Goal: Information Seeking & Learning: Understand process/instructions

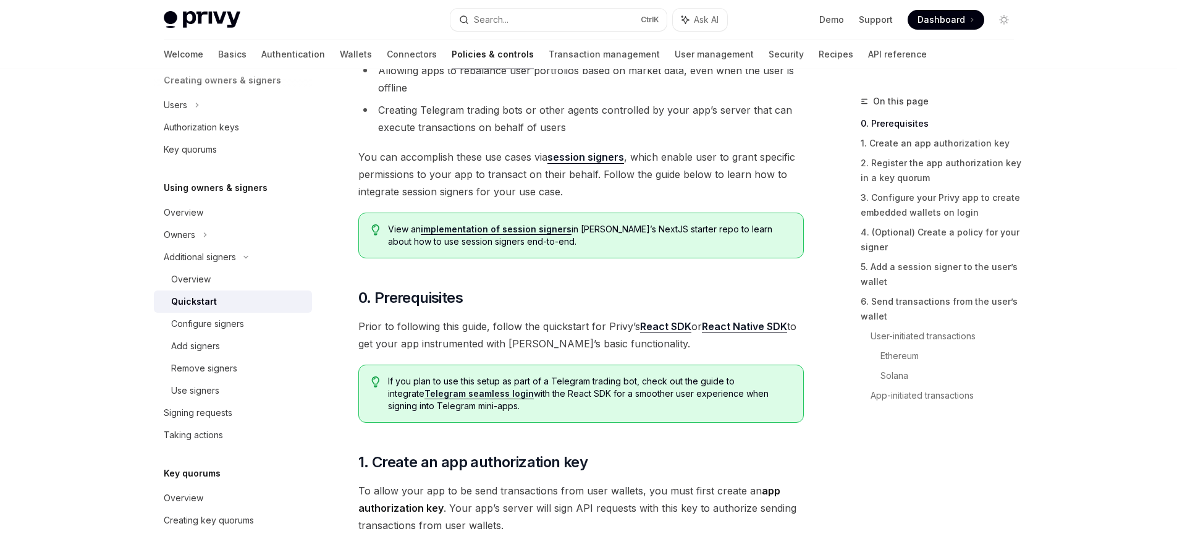
scroll to position [222, 0]
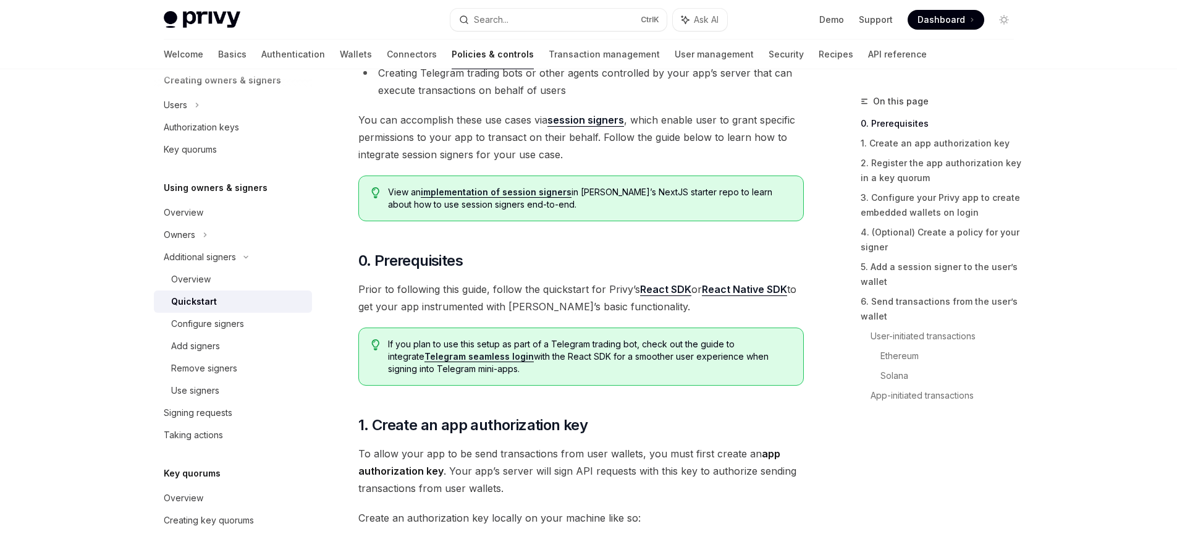
click at [712, 115] on span "You can accomplish these use cases via session signers , which enable user to g…" at bounding box center [581, 137] width 446 height 52
click at [606, 146] on span "You can accomplish these use cases via session signers , which enable user to g…" at bounding box center [581, 137] width 446 height 52
click at [606, 142] on span "You can accomplish these use cases via session signers , which enable user to g…" at bounding box center [581, 137] width 446 height 52
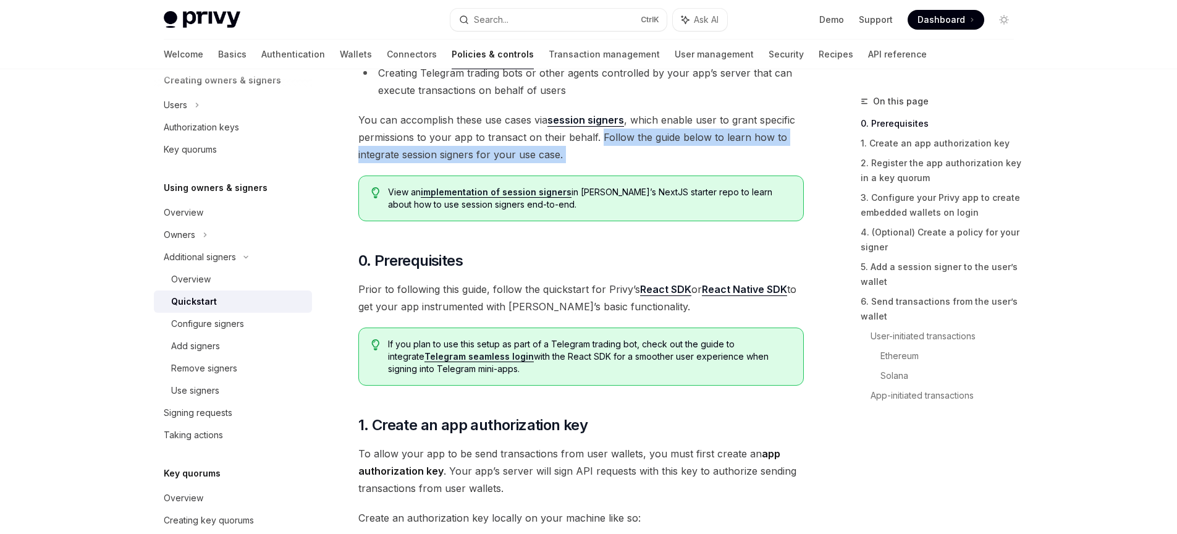
drag, startPoint x: 606, startPoint y: 142, endPoint x: 605, endPoint y: 153, distance: 11.2
click at [605, 153] on span "You can accomplish these use cases via session signers , which enable user to g…" at bounding box center [581, 137] width 446 height 52
click at [630, 135] on span "You can accomplish these use cases via session signers , which enable user to g…" at bounding box center [581, 137] width 446 height 52
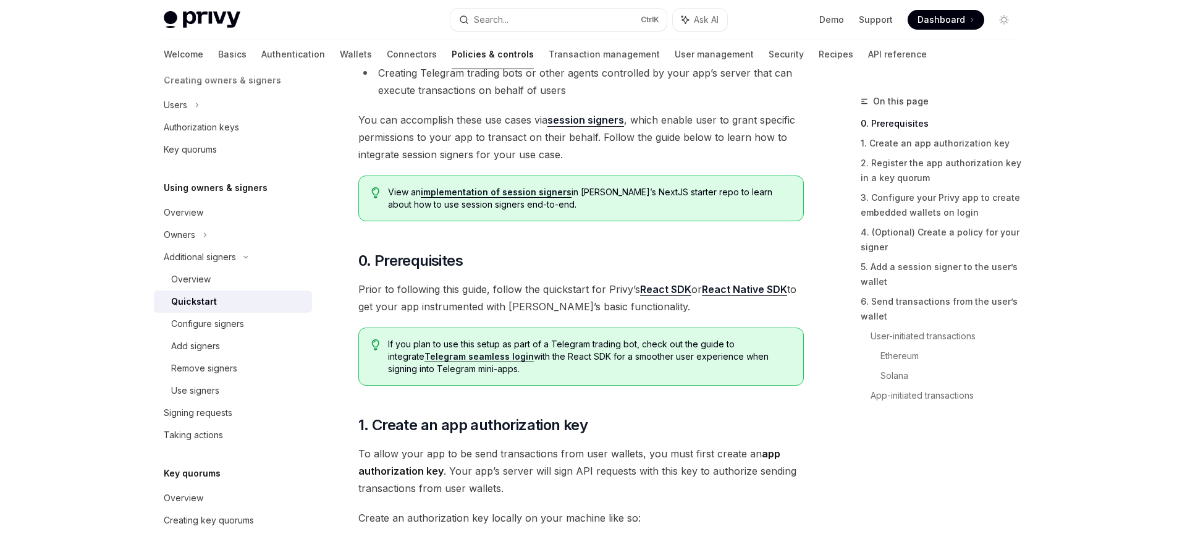
scroll to position [445, 0]
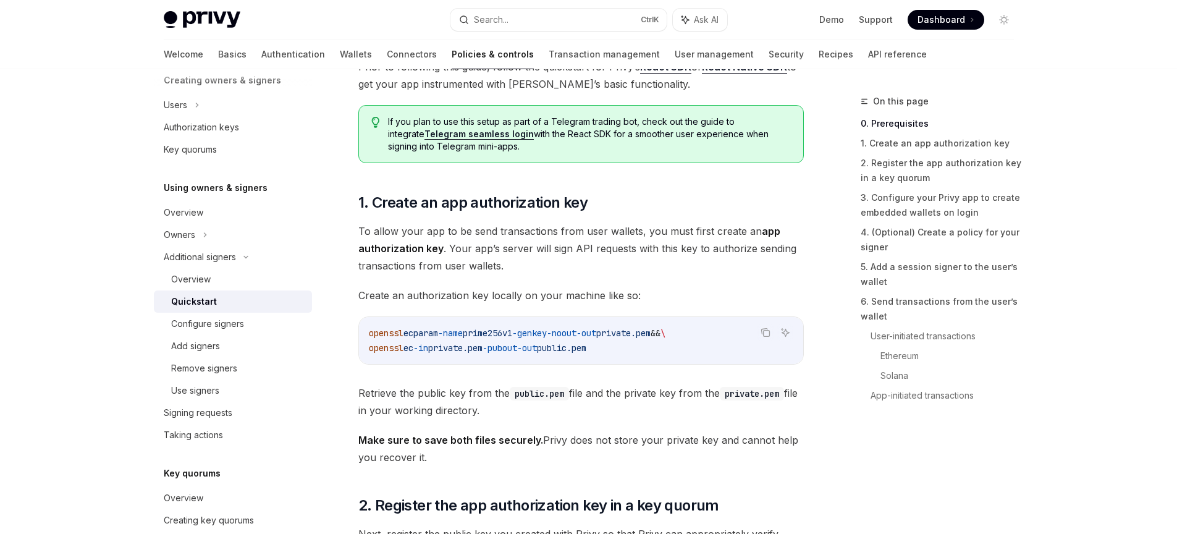
click at [989, 266] on link "5. Add a session signer to the user’s wallet" at bounding box center [942, 274] width 163 height 35
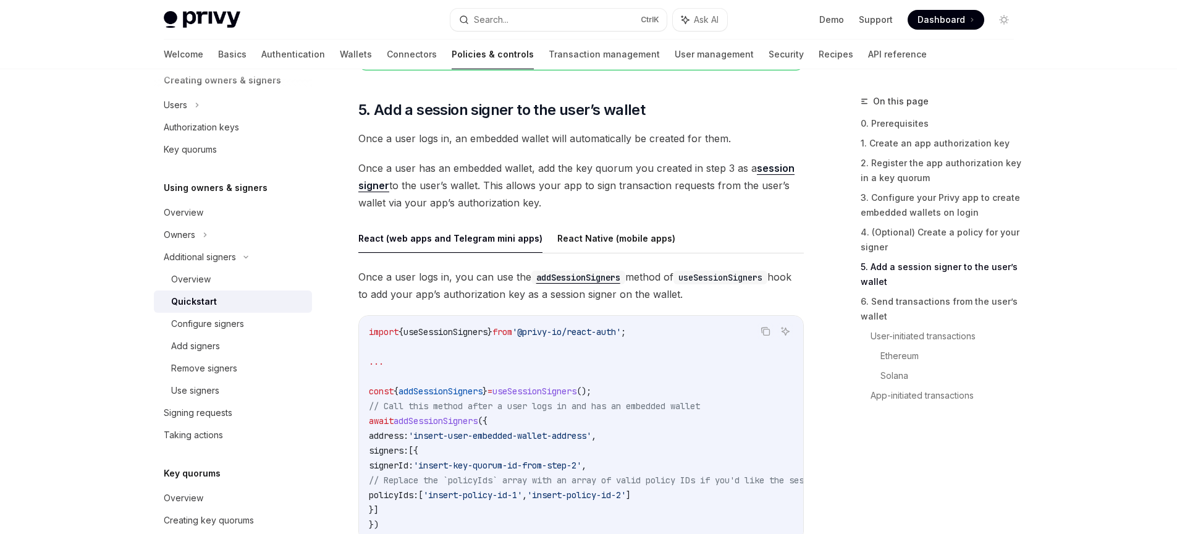
scroll to position [1874, 0]
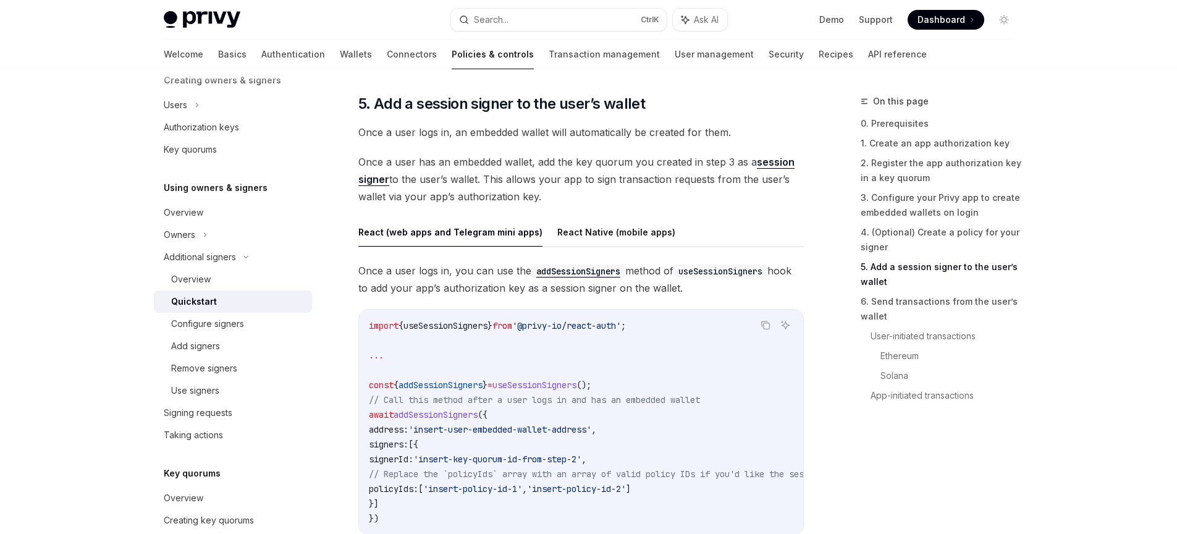
click at [989, 266] on link "5. Add a session signer to the user’s wallet" at bounding box center [942, 274] width 163 height 35
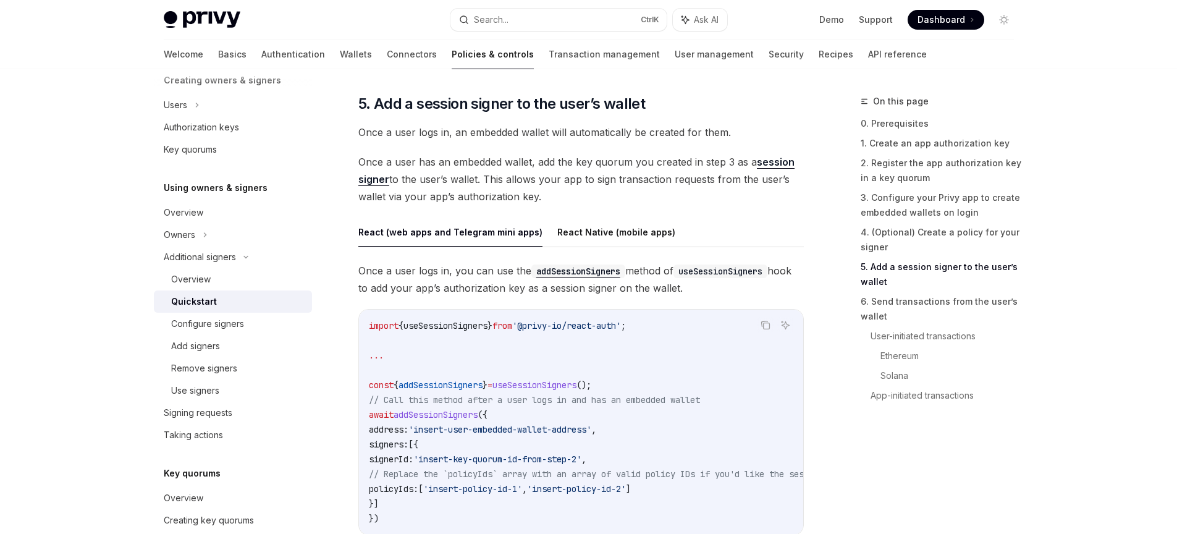
click at [989, 266] on link "5. Add a session signer to the user’s wallet" at bounding box center [942, 274] width 163 height 35
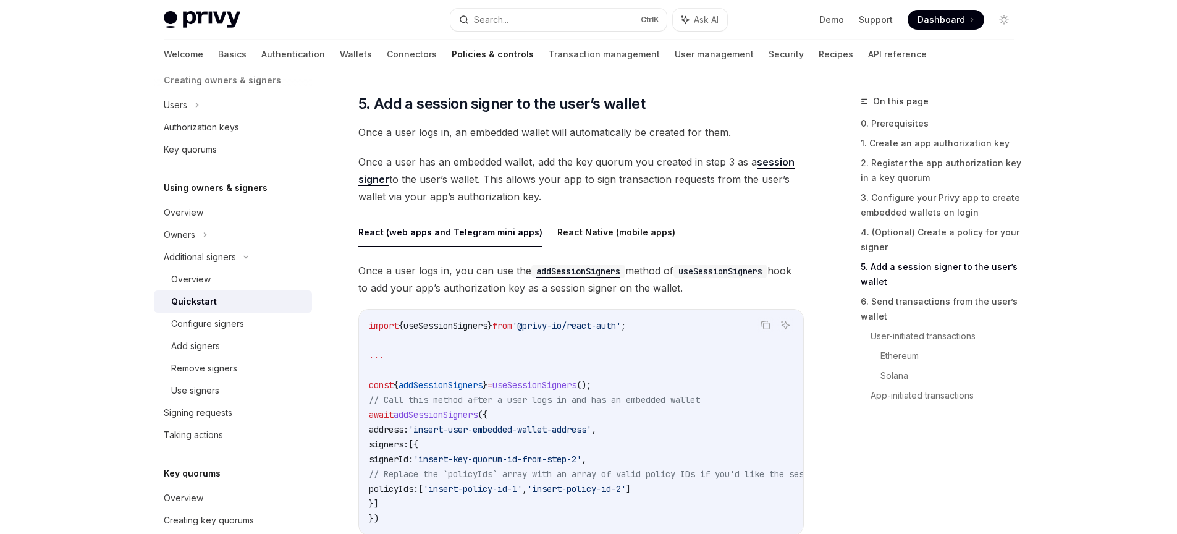
click at [989, 266] on link "5. Add a session signer to the user’s wallet" at bounding box center [942, 274] width 163 height 35
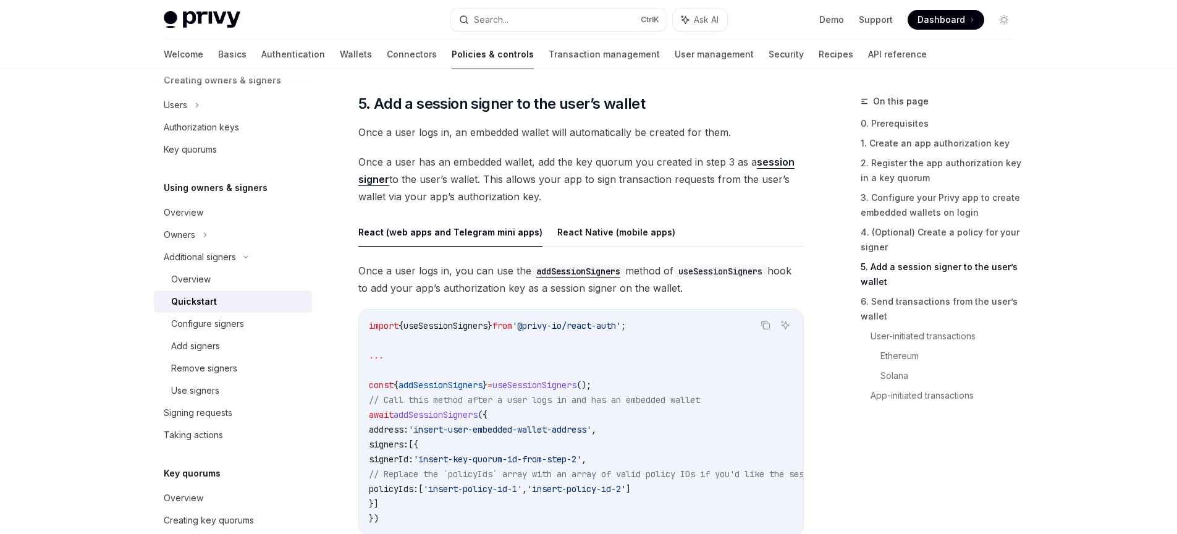
click at [989, 266] on link "5. Add a session signer to the user’s wallet" at bounding box center [942, 274] width 163 height 35
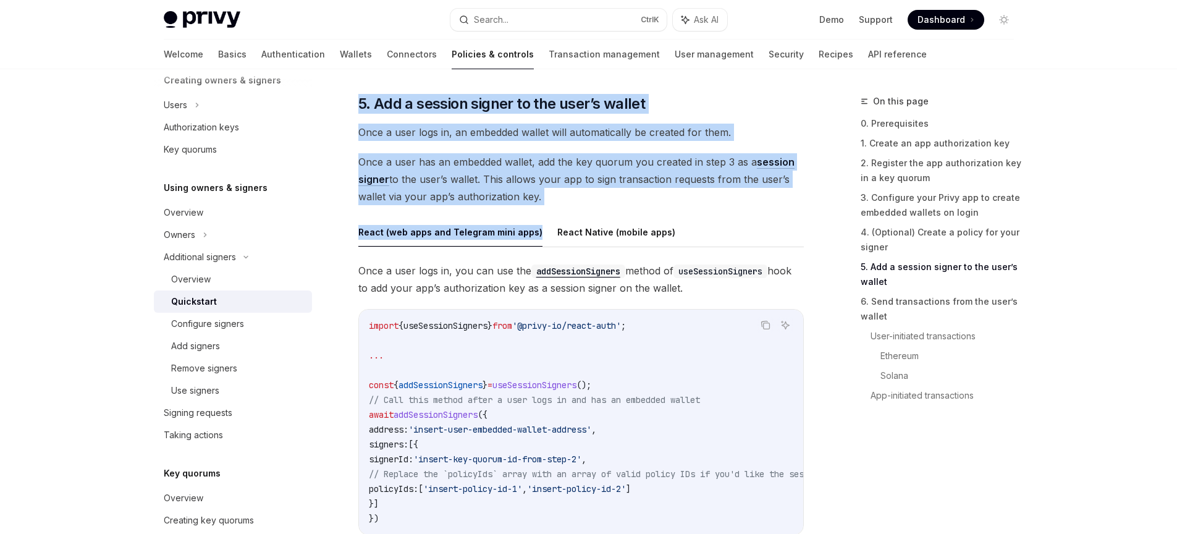
drag, startPoint x: 347, startPoint y: 84, endPoint x: 585, endPoint y: 207, distance: 267.8
click at [585, 207] on div "Additional signers Enabling users or servers to execute transactions OpenAI Ope…" at bounding box center [465, 57] width 682 height 3675
click at [585, 207] on div "A common setup for Privy apps is to configure wallets such that both users and …" at bounding box center [581, 8] width 446 height 3408
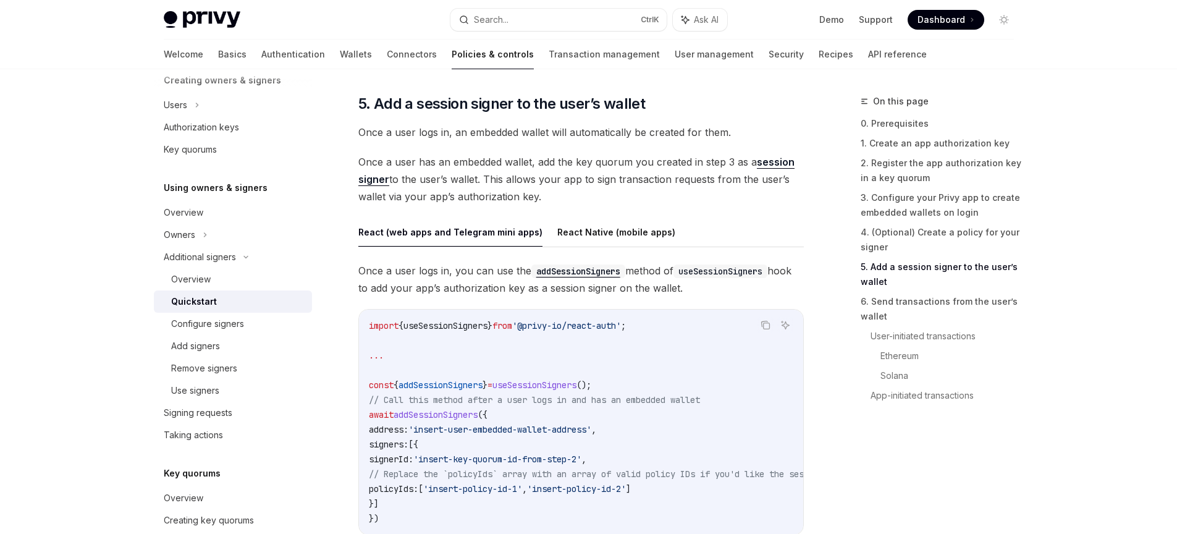
click at [919, 474] on div "On this page 0. Prerequisites 1. Create an app authorization key 2. Register th…" at bounding box center [930, 314] width 188 height 440
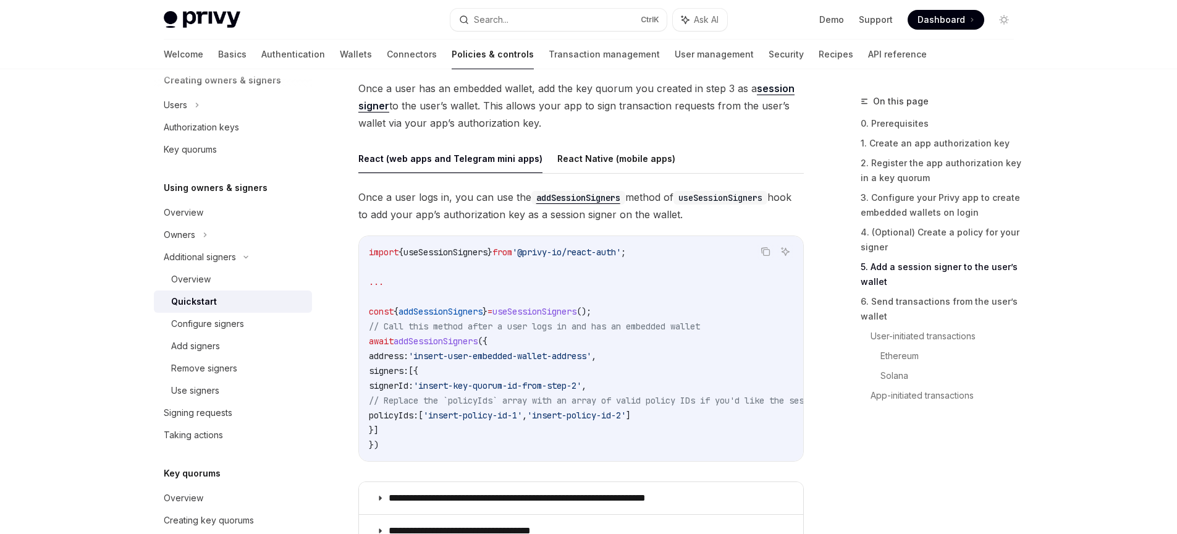
scroll to position [1985, 0]
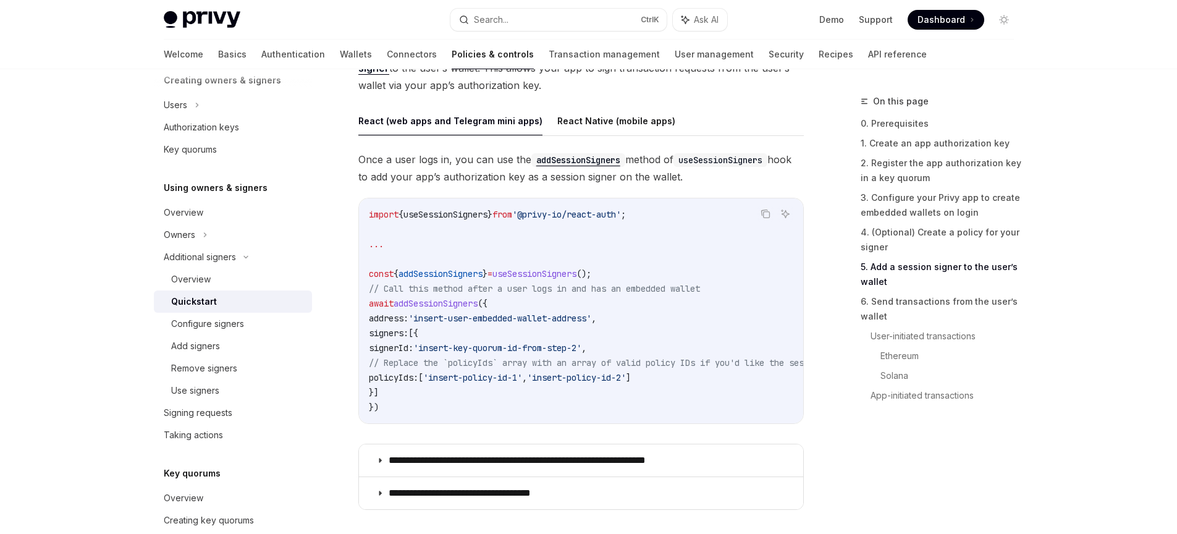
click at [626, 216] on span ";" at bounding box center [623, 214] width 5 height 11
click at [362, 158] on span "Once a user logs in, you can use the addSessionSigners method of useSessionSign…" at bounding box center [581, 168] width 446 height 35
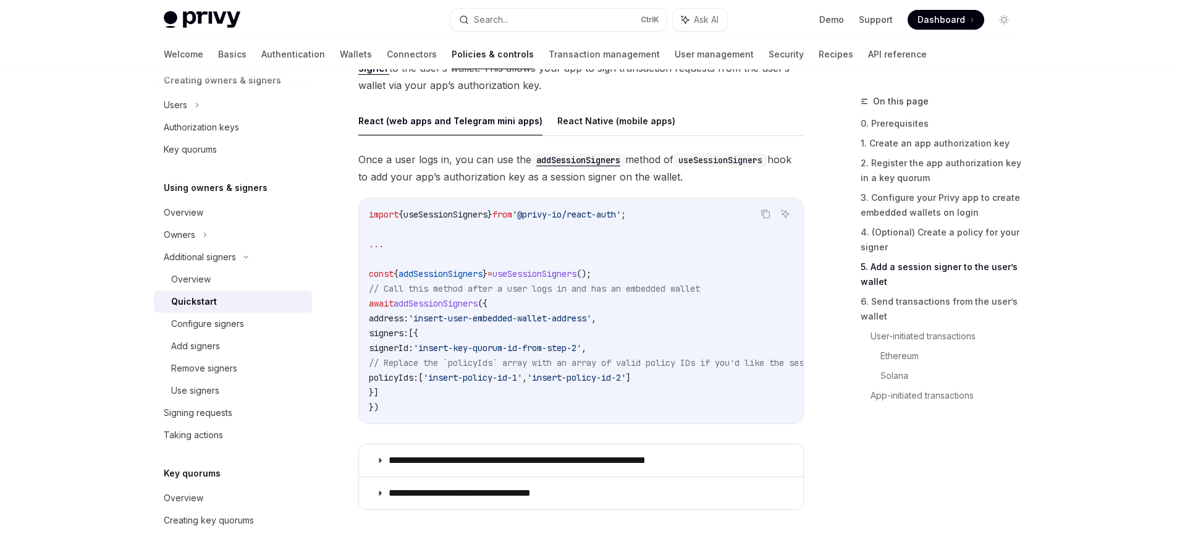
drag, startPoint x: 355, startPoint y: 161, endPoint x: 765, endPoint y: 173, distance: 410.5
click at [765, 173] on span "Once a user logs in, you can use the addSessionSigners method of useSessionSign…" at bounding box center [581, 168] width 446 height 35
drag, startPoint x: 716, startPoint y: 179, endPoint x: 713, endPoint y: 144, distance: 34.7
click at [713, 144] on div "React (web apps and Telegram mini apps) React Native (mobile apps) Once a user …" at bounding box center [581, 311] width 446 height 411
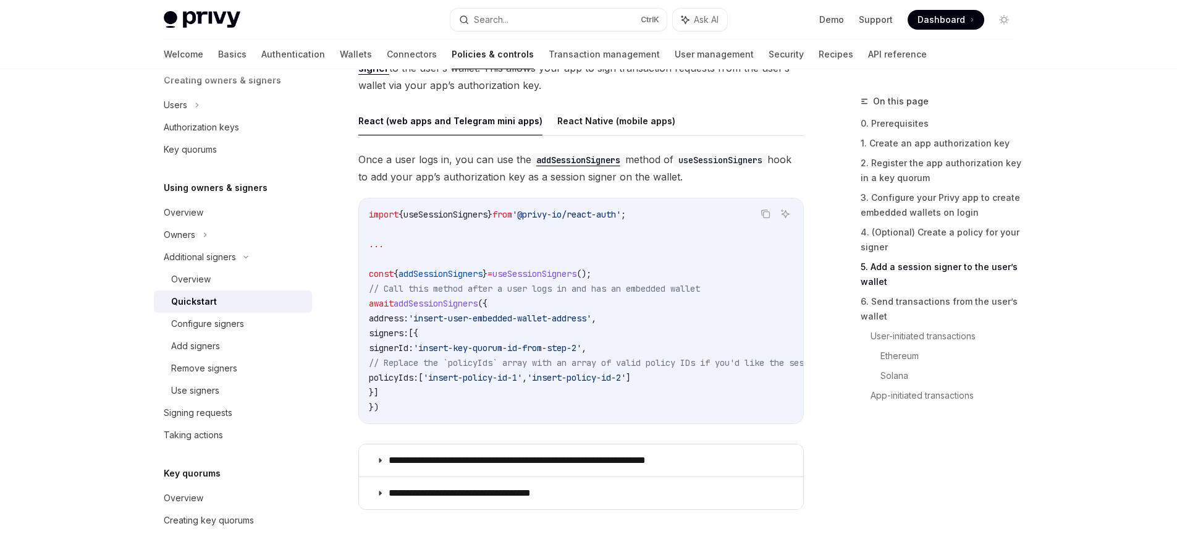
click at [515, 180] on span "Once a user logs in, you can use the addSessionSigners method of useSessionSign…" at bounding box center [581, 168] width 446 height 35
drag, startPoint x: 515, startPoint y: 180, endPoint x: 533, endPoint y: 178, distance: 18.7
click at [533, 178] on span "Once a user logs in, you can use the addSessionSigners method of useSessionSign…" at bounding box center [581, 168] width 446 height 35
drag, startPoint x: 743, startPoint y: 180, endPoint x: 754, endPoint y: 142, distance: 39.9
click at [754, 142] on div "React (web apps and Telegram mini apps) React Native (mobile apps) Once a user …" at bounding box center [581, 311] width 446 height 411
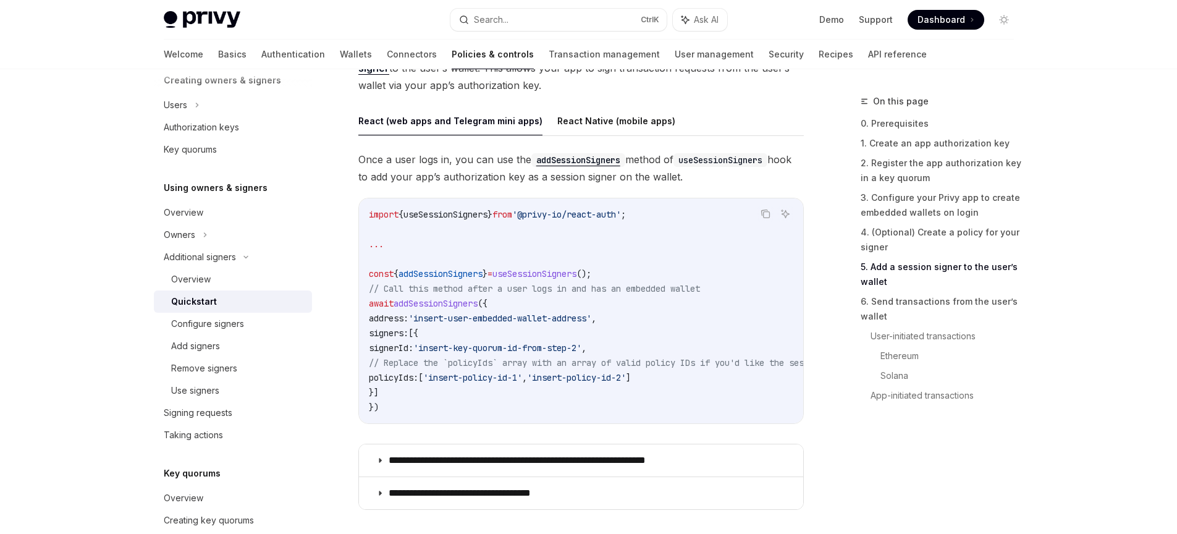
click at [740, 245] on code "import { useSessionSigners } from '@privy-io/react-auth' ; ... const { addSessi…" at bounding box center [1026, 311] width 1315 height 208
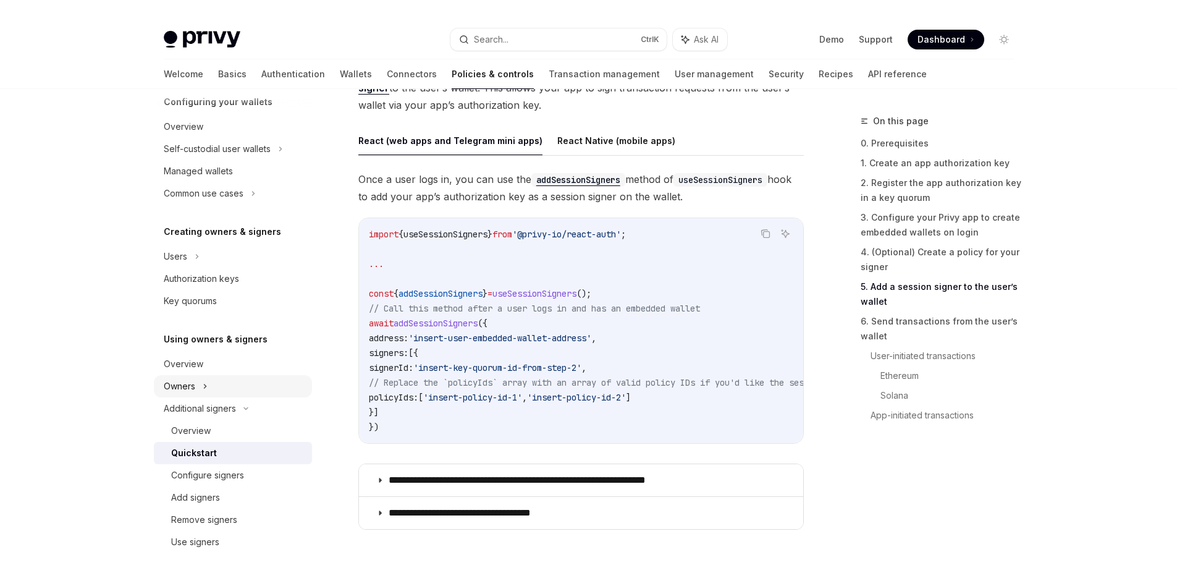
scroll to position [273, 0]
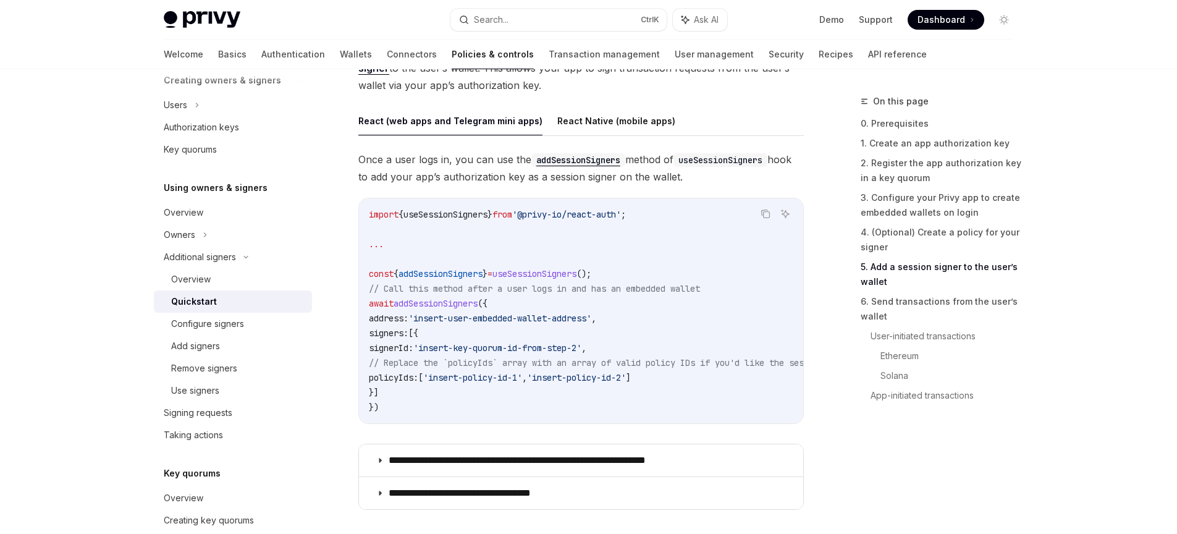
click at [505, 408] on code "import { useSessionSigners } from '@privy-io/react-auth' ; ... const { addSessi…" at bounding box center [1026, 311] width 1315 height 208
type textarea "*"
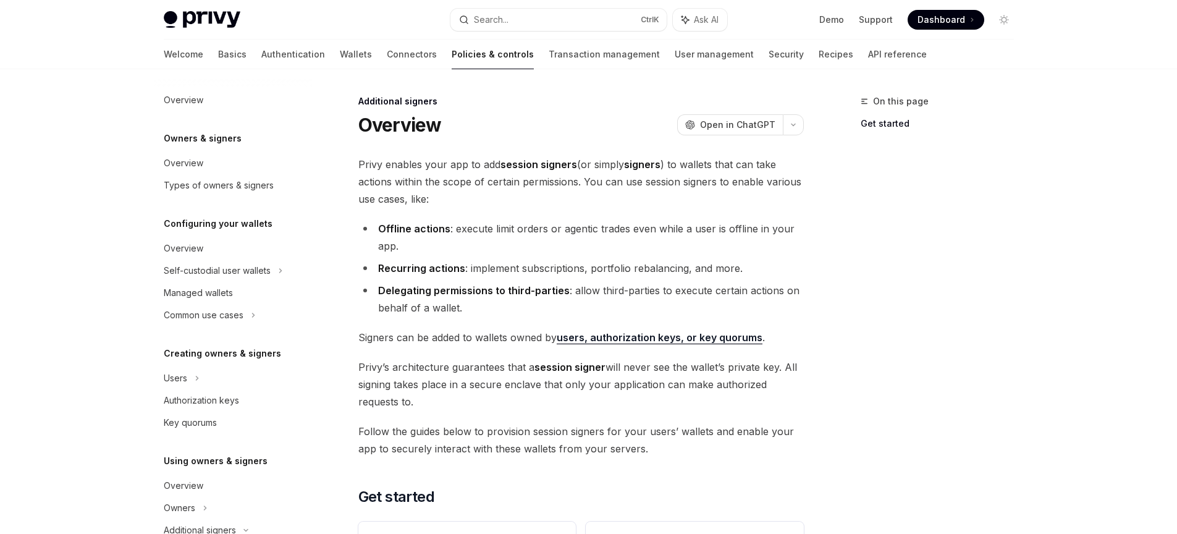
scroll to position [251, 0]
